Goal: Task Accomplishment & Management: Use online tool/utility

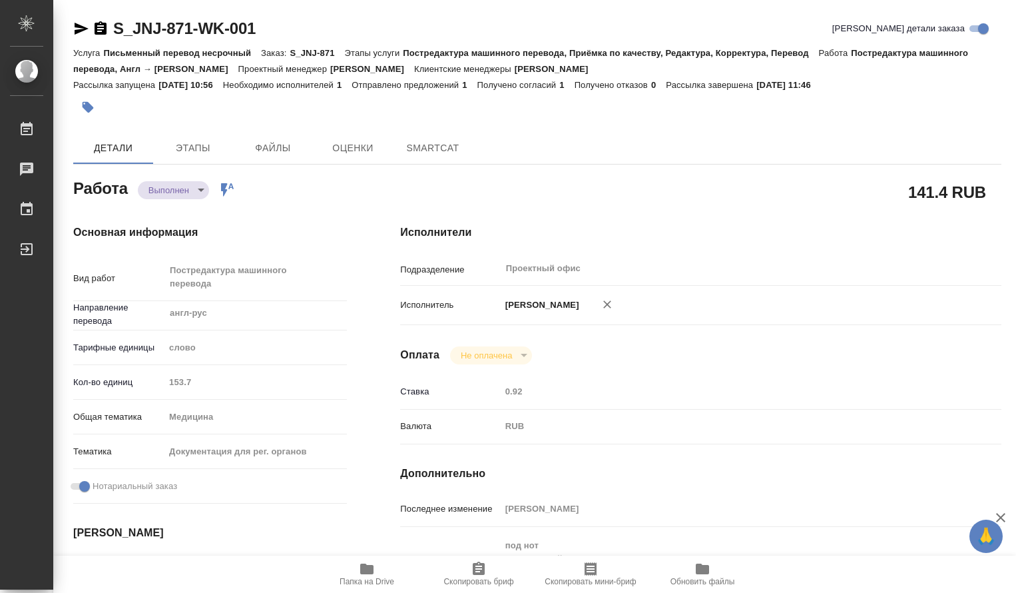
type textarea "x"
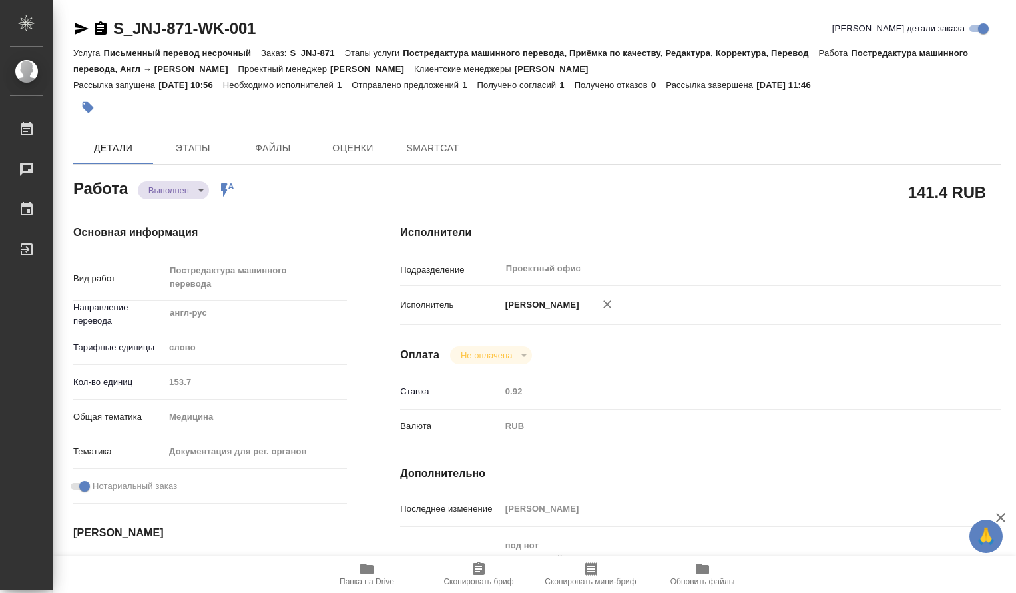
type textarea "x"
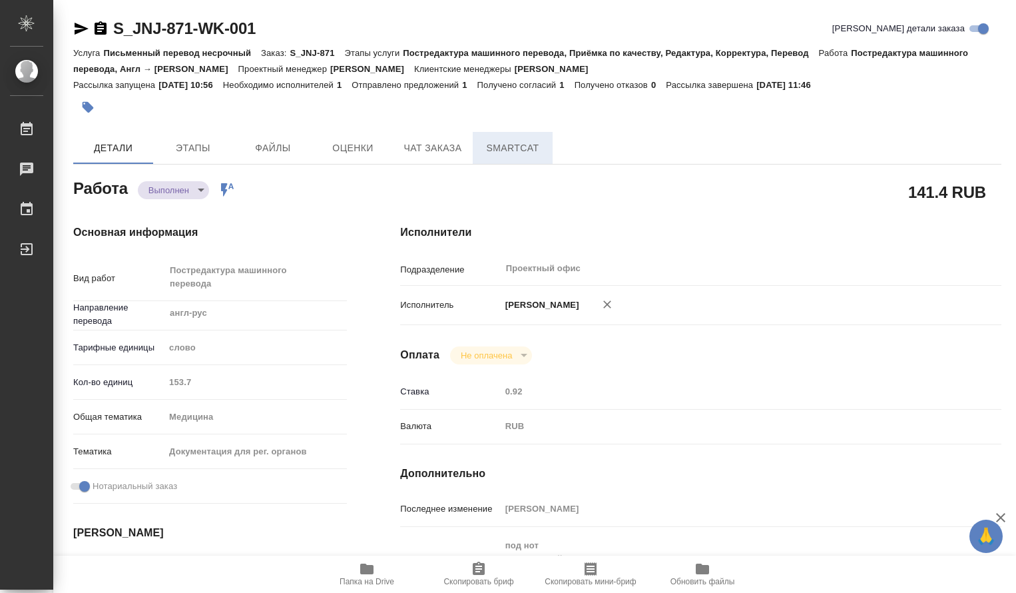
type textarea "x"
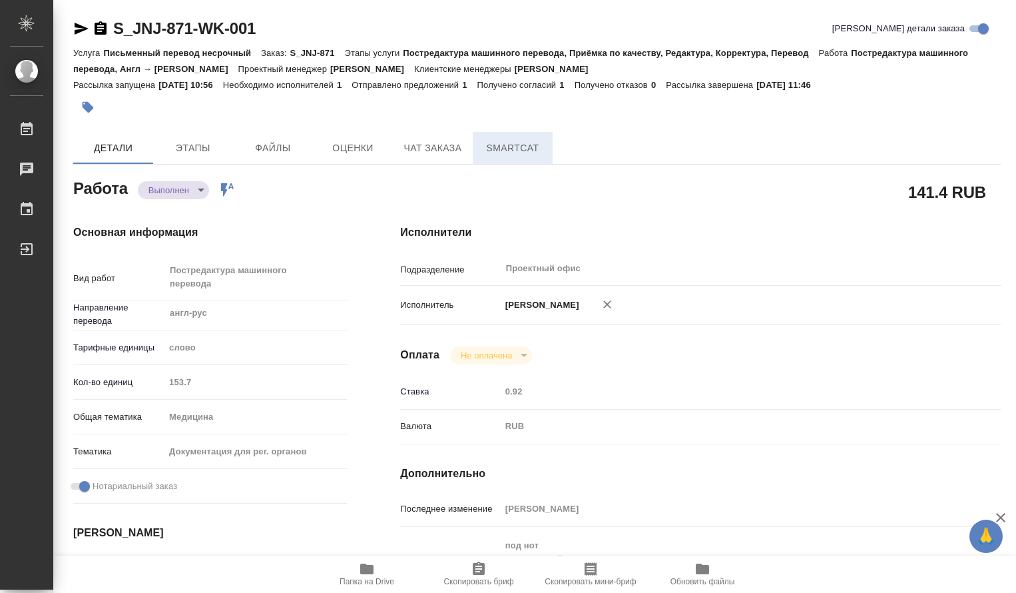
click at [523, 149] on span "SmartCat" at bounding box center [513, 148] width 64 height 17
